Goal: Information Seeking & Learning: Find contact information

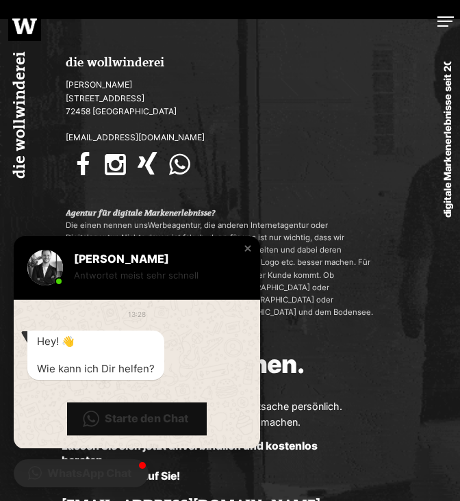
scroll to position [3577, 0]
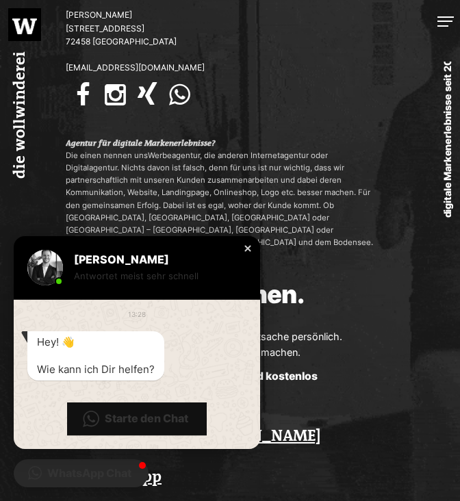
click at [251, 246] on div "Close chat window" at bounding box center [248, 249] width 14 height 14
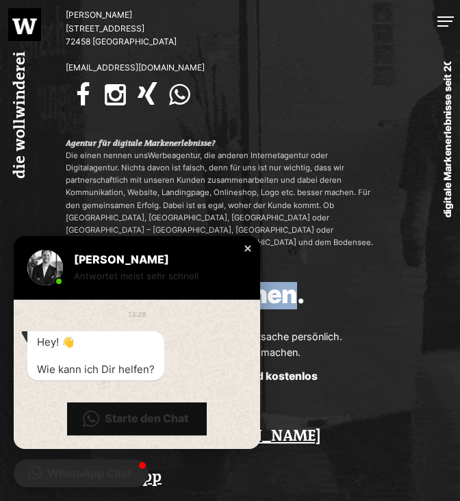
click at [251, 282] on h3 "Kontakt aufnehmen." at bounding box center [183, 300] width 242 height 37
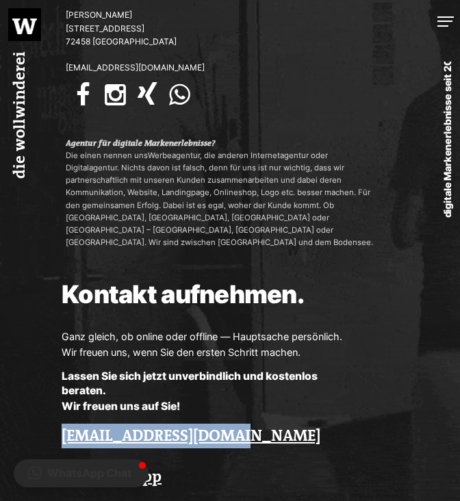
drag, startPoint x: 256, startPoint y: 385, endPoint x: 40, endPoint y: 384, distance: 215.7
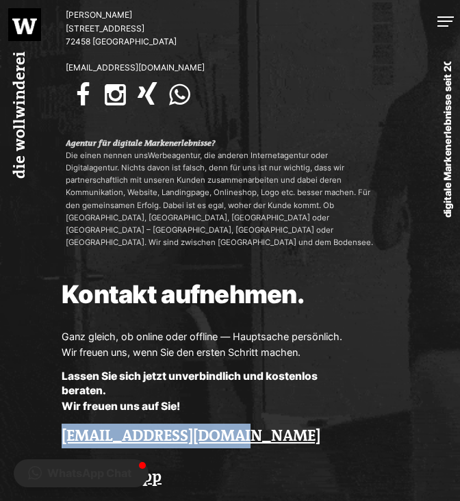
click at [40, 384] on div "Kontakt aufnehmen. Ganz gleich, ob online oder offline — Hauptsache persönlich.…" at bounding box center [207, 411] width 414 height 259
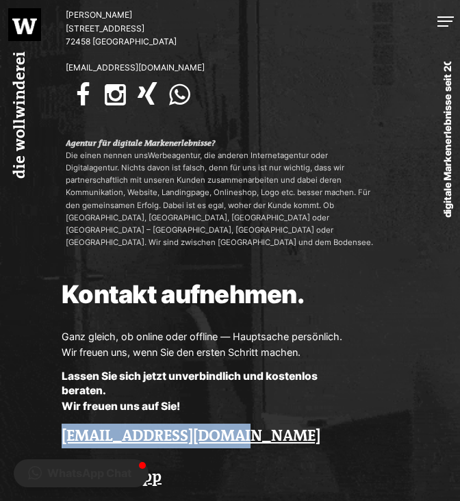
drag, startPoint x: 244, startPoint y: 391, endPoint x: 58, endPoint y: 381, distance: 187.2
click at [58, 381] on div "Kontakt aufnehmen. Ganz gleich, ob online oder offline — Hauptsache persönlich.…" at bounding box center [207, 411] width 414 height 259
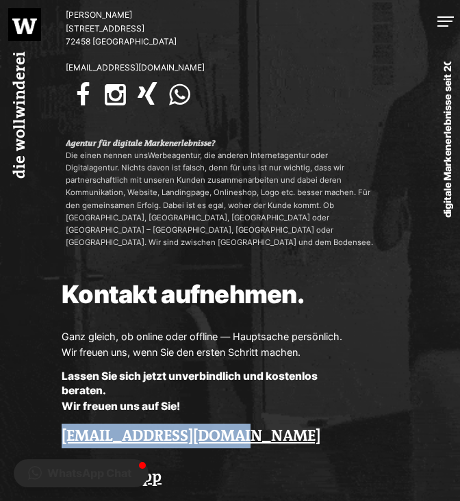
copy link "[EMAIL_ADDRESS][DOMAIN_NAME]"
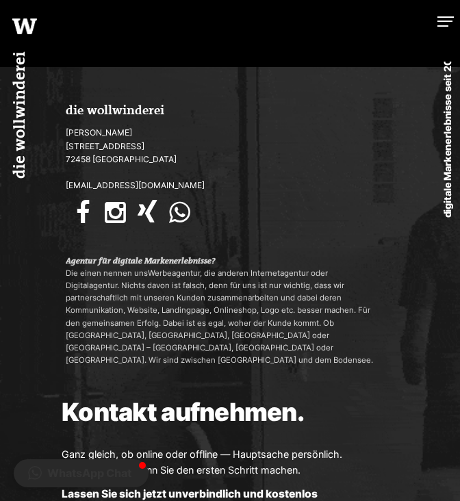
scroll to position [3454, 0]
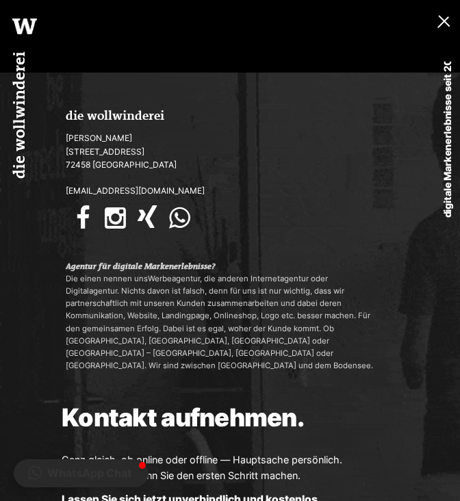
click at [444, 25] on link "MENU" at bounding box center [435, 21] width 49 height 43
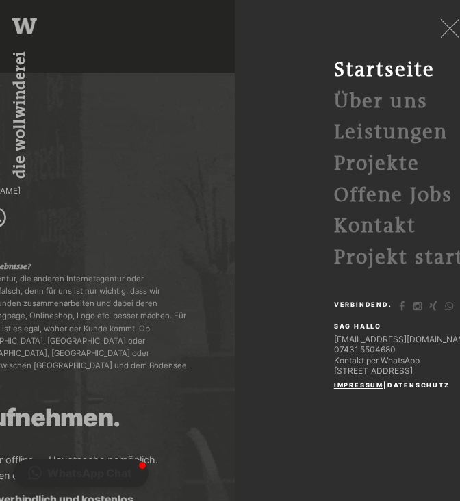
click at [350, 385] on link "Impressum" at bounding box center [358, 385] width 49 height 8
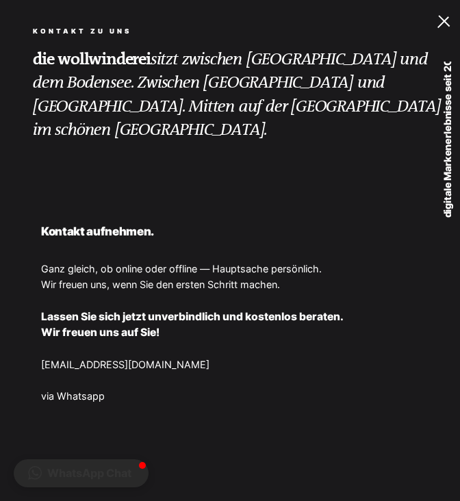
click at [441, 21] on div at bounding box center [445, 19] width 16 height 10
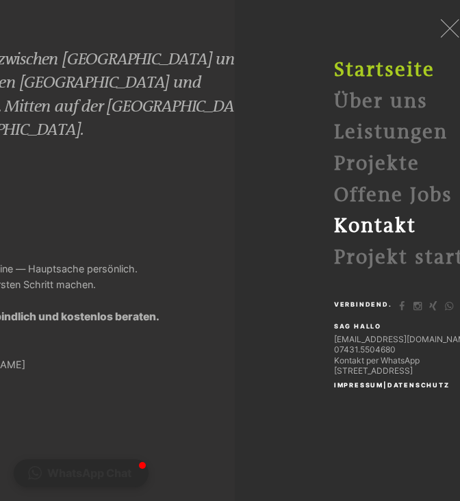
click at [411, 72] on link "Startseite" at bounding box center [384, 70] width 101 height 23
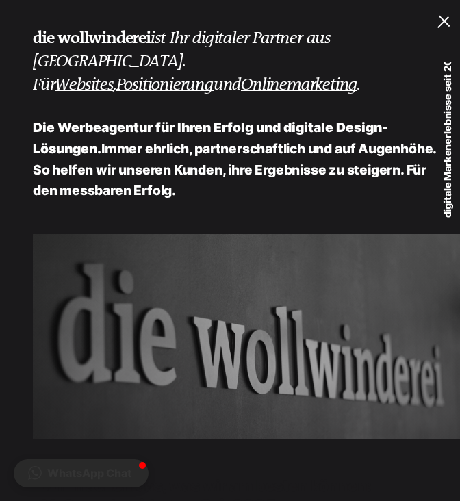
click at [440, 22] on div at bounding box center [445, 19] width 16 height 10
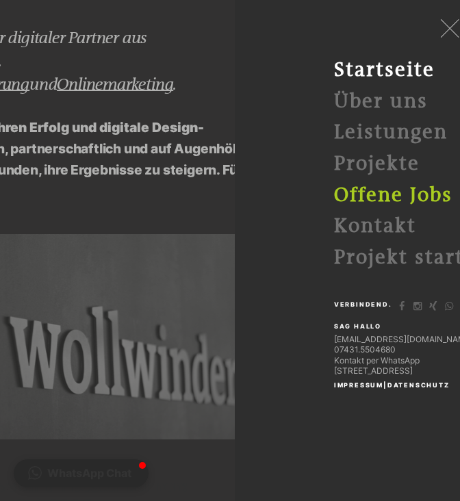
click at [374, 190] on link "Offene Jobs (2)" at bounding box center [410, 195] width 153 height 23
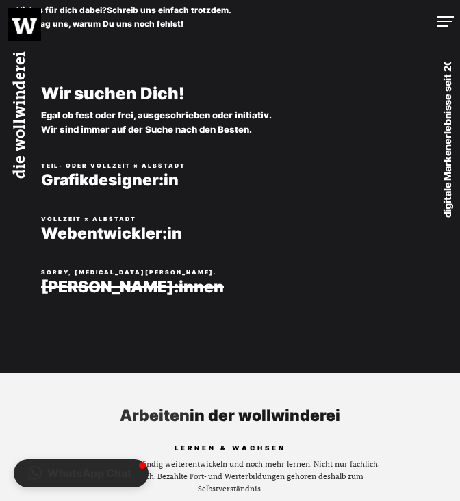
scroll to position [508, 0]
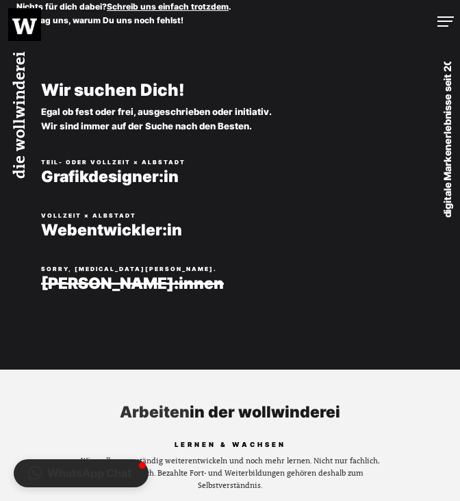
click at [27, 29] on img at bounding box center [24, 26] width 25 height 16
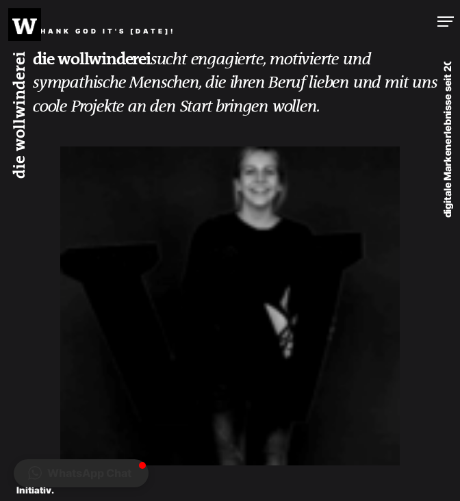
scroll to position [508, 0]
